Goal: Task Accomplishment & Management: Use online tool/utility

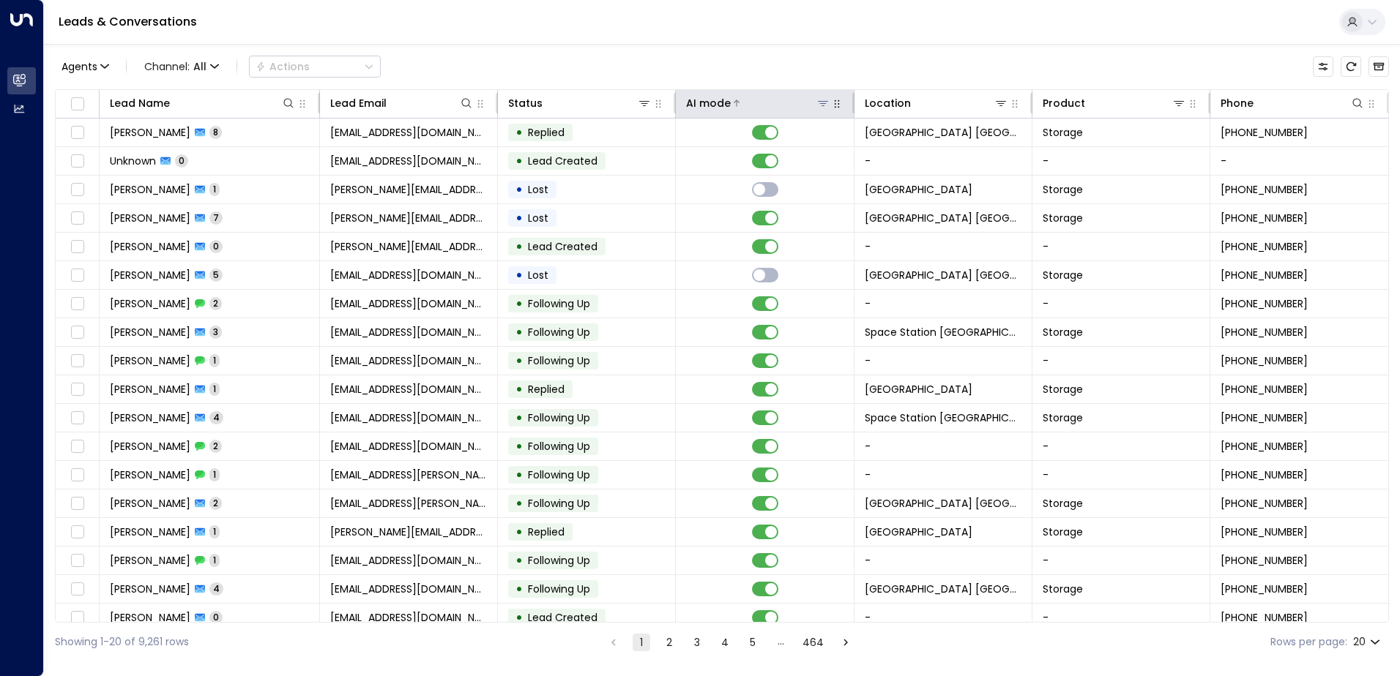
click at [819, 104] on icon at bounding box center [823, 103] width 10 height 5
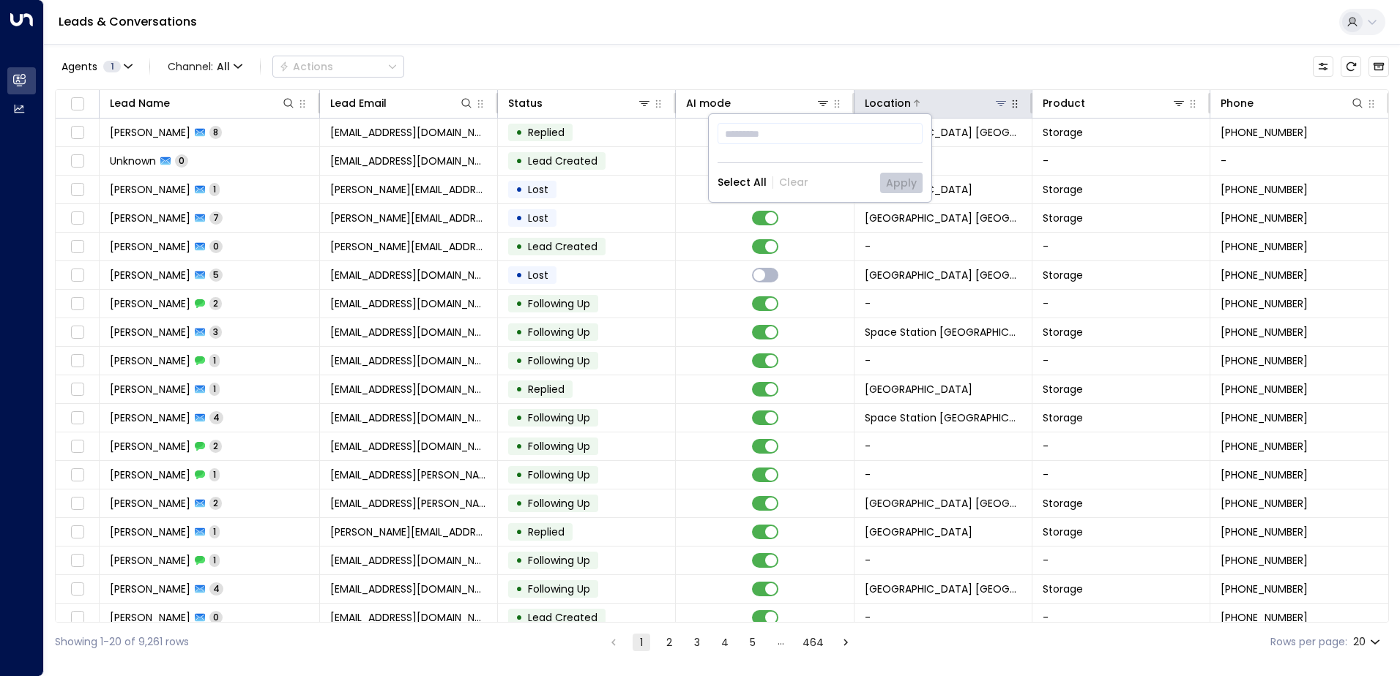
click at [1000, 100] on icon at bounding box center [1001, 103] width 12 height 12
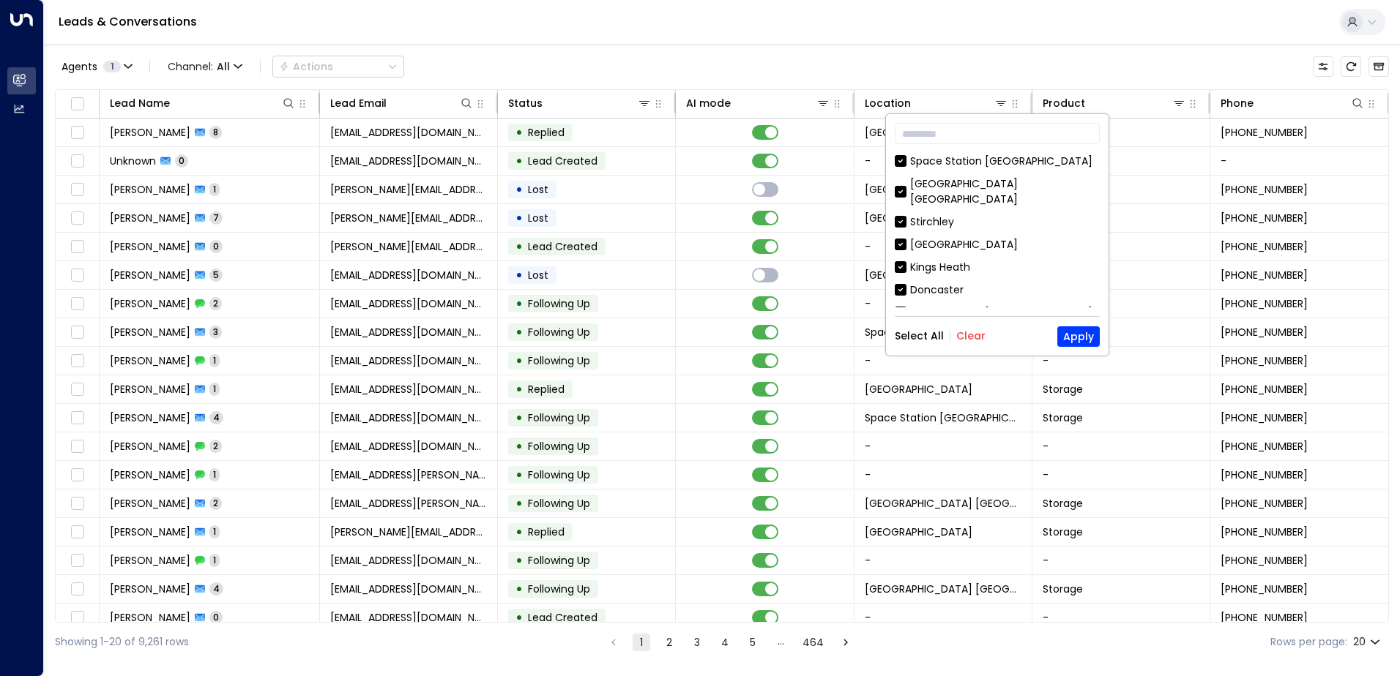
click at [967, 335] on button "Clear" at bounding box center [970, 336] width 29 height 12
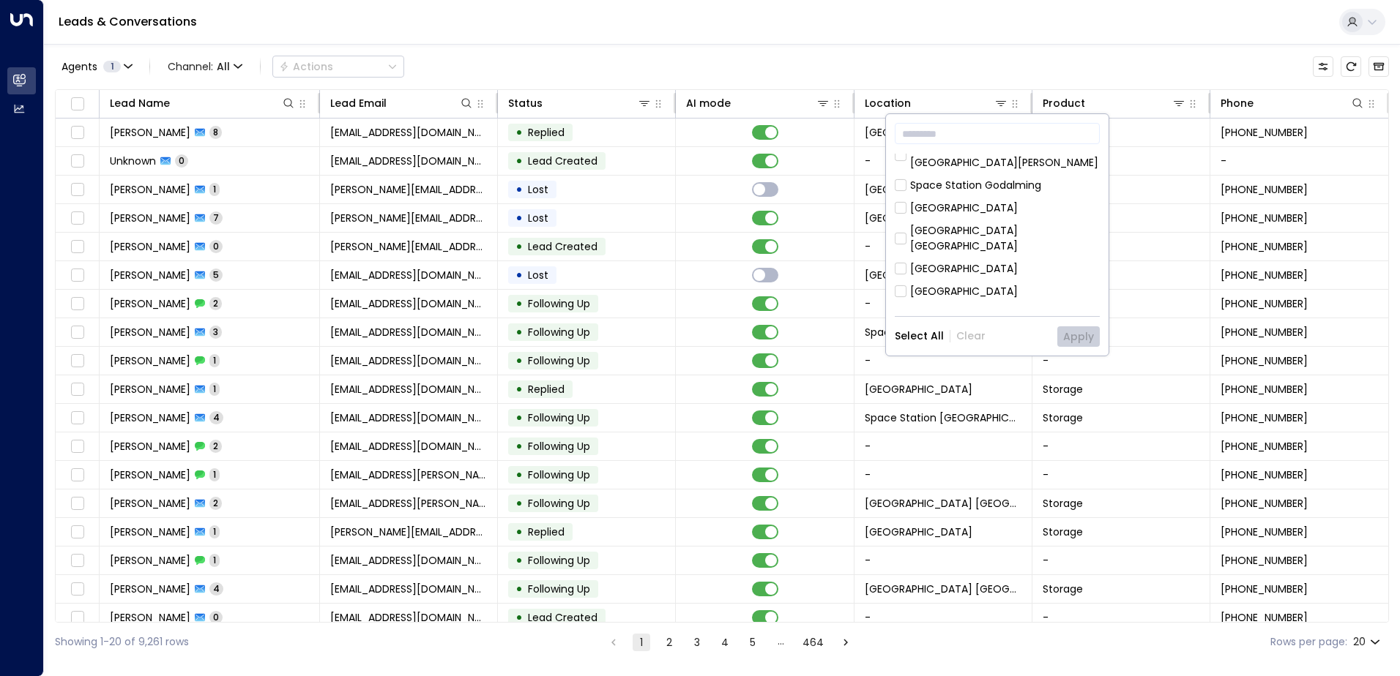
scroll to position [366, 0]
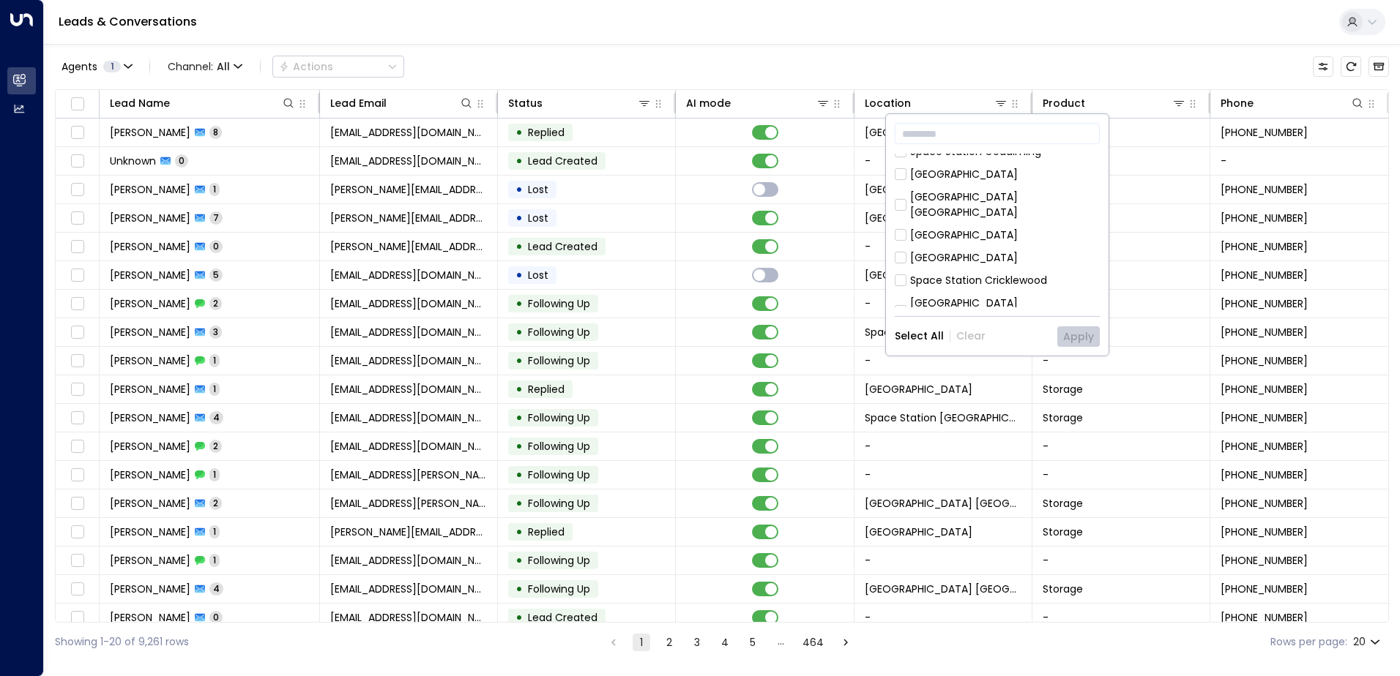
click at [1004, 334] on div "Space Station [GEOGRAPHIC_DATA]" at bounding box center [1001, 341] width 182 height 15
click at [1076, 338] on button "Apply" at bounding box center [1078, 336] width 42 height 20
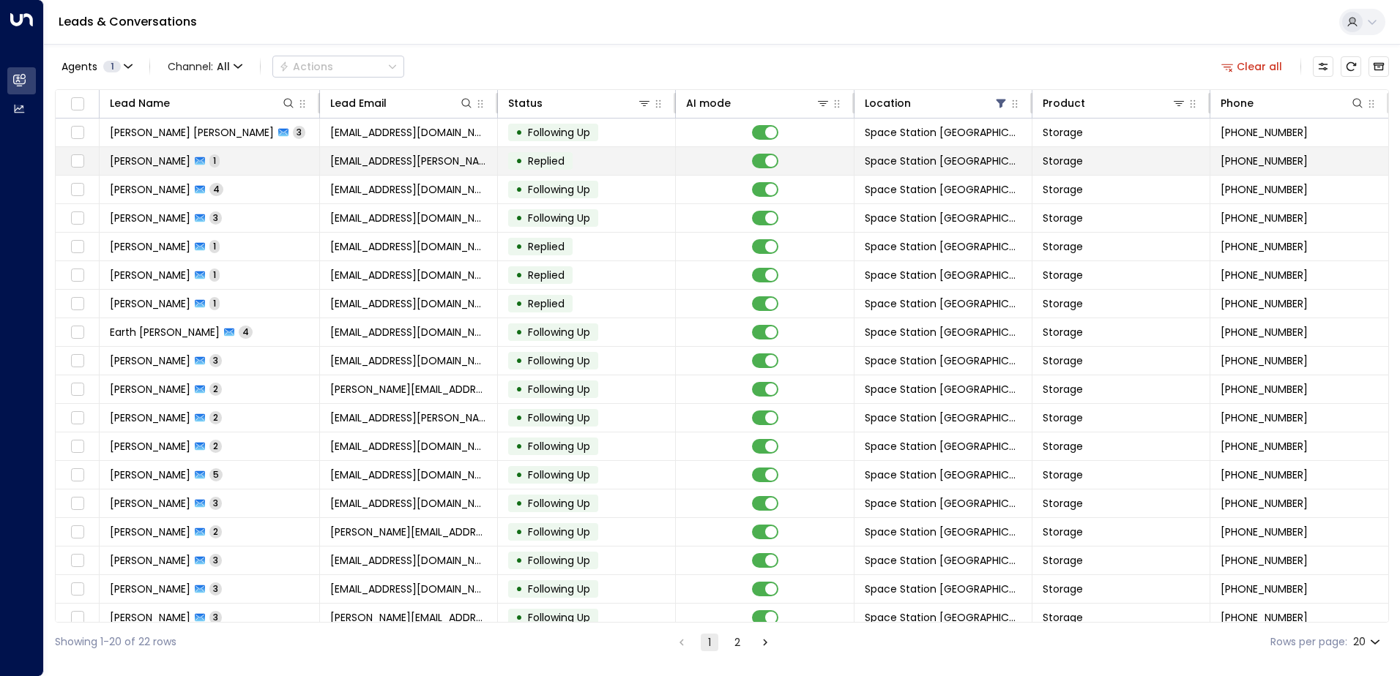
click at [764, 168] on td at bounding box center [765, 161] width 178 height 28
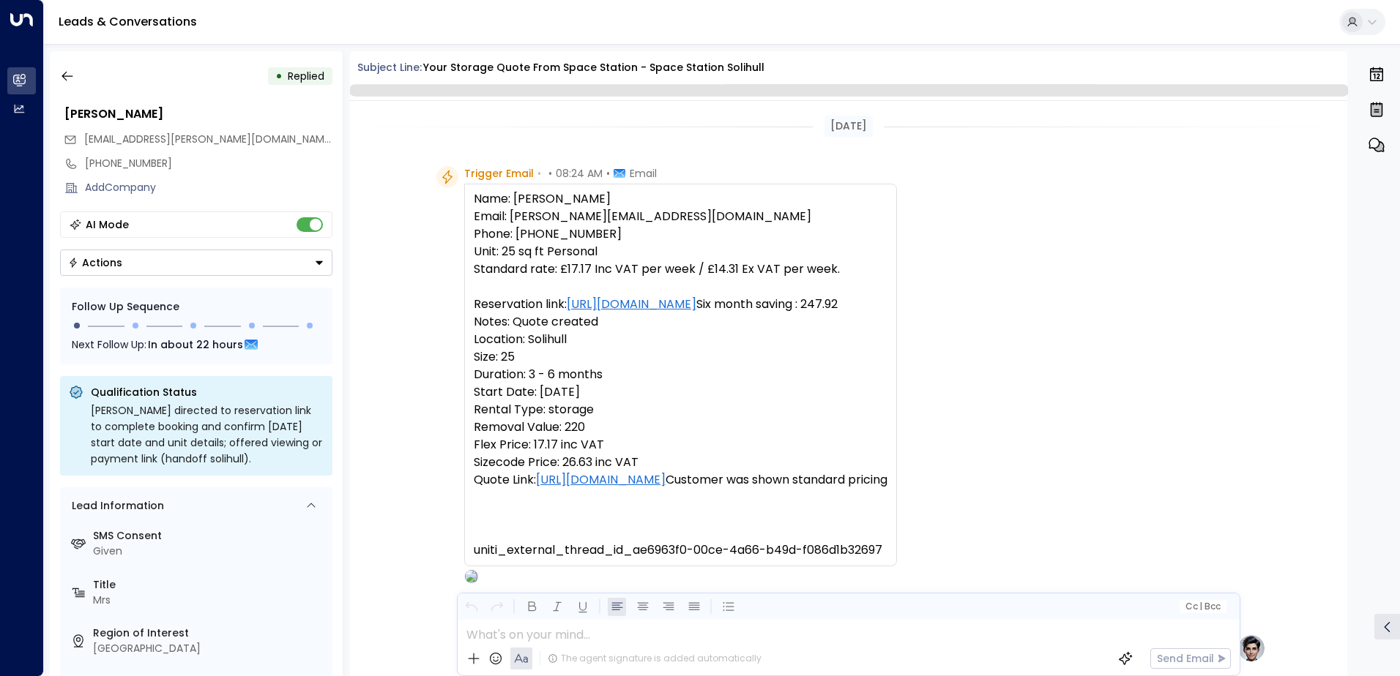
scroll to position [552, 0]
